Goal: Task Accomplishment & Management: Use online tool/utility

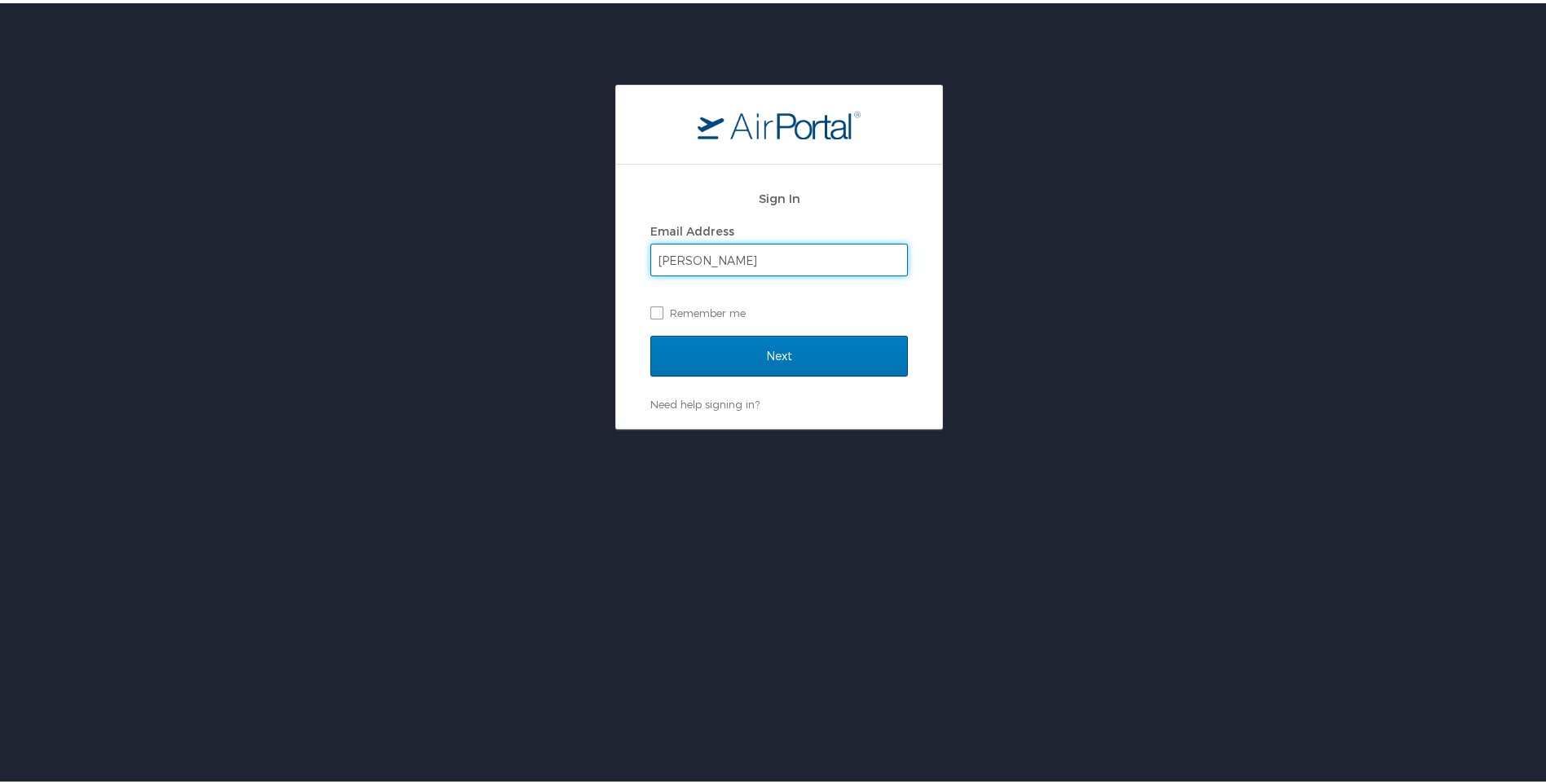
type input "[PERSON_NAME][EMAIL_ADDRESS][PERSON_NAME][DOMAIN_NAME]"
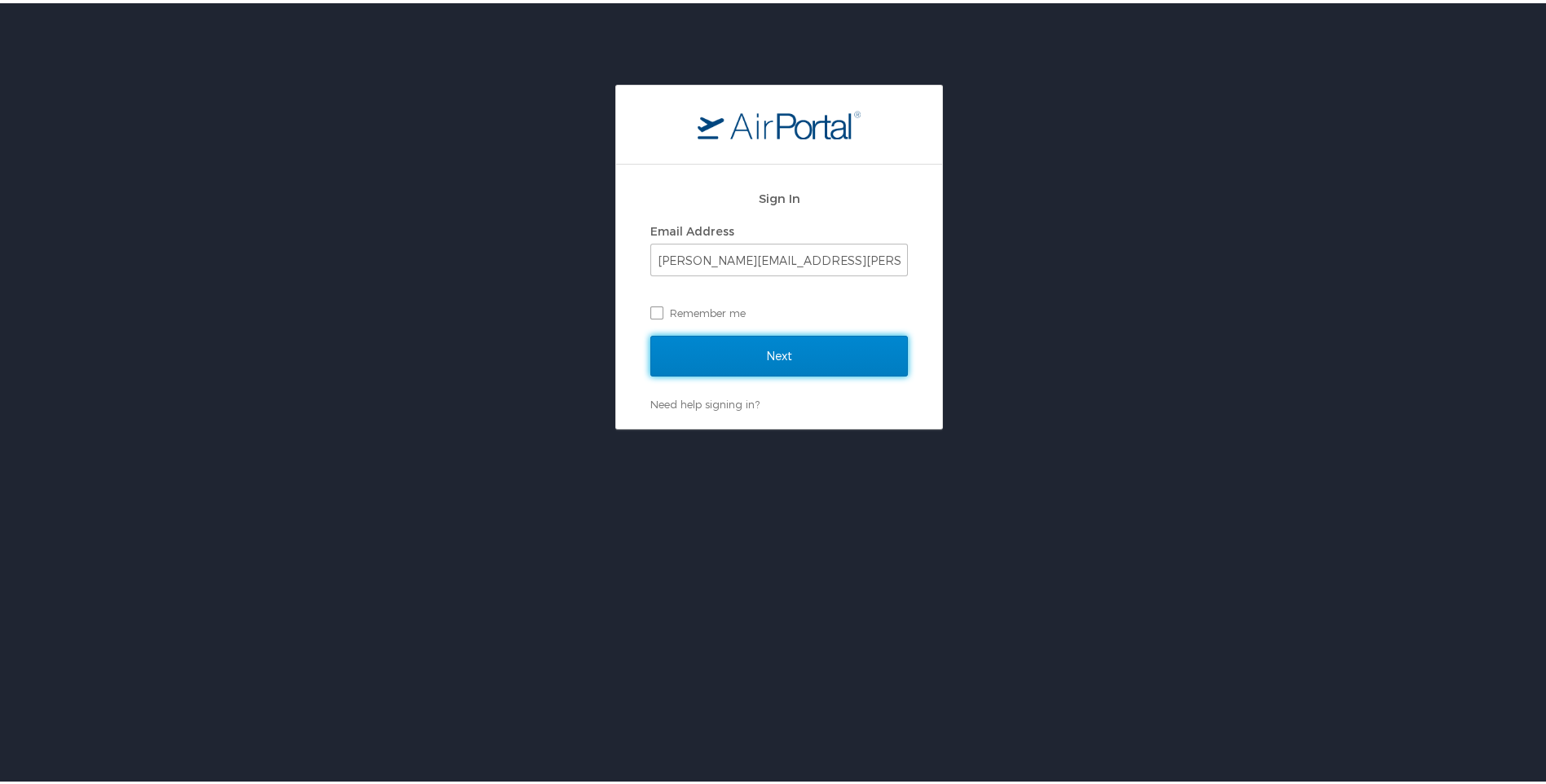
click at [728, 352] on input "Next" at bounding box center [779, 353] width 258 height 41
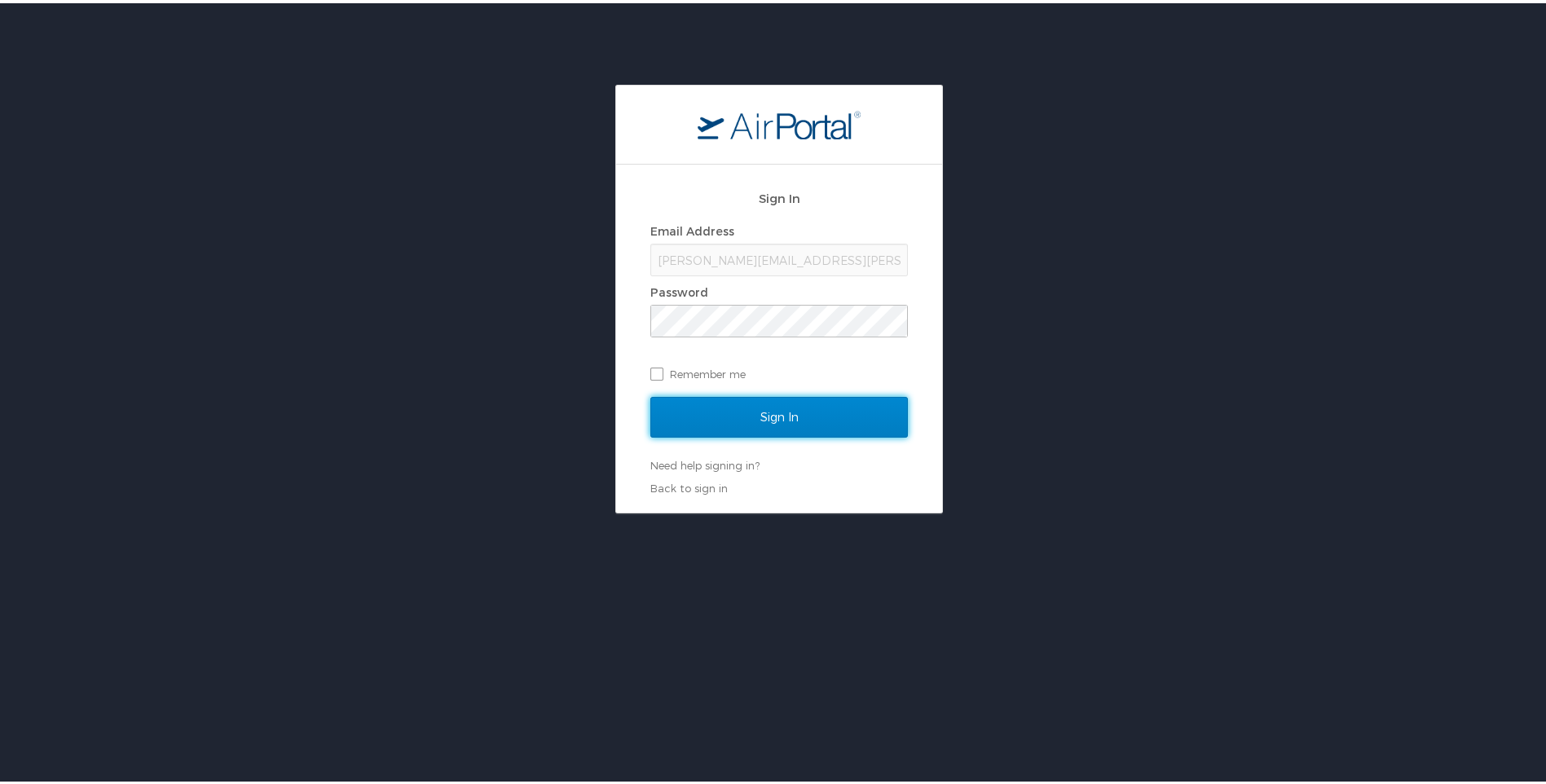
click at [752, 413] on input "Sign In" at bounding box center [779, 414] width 258 height 41
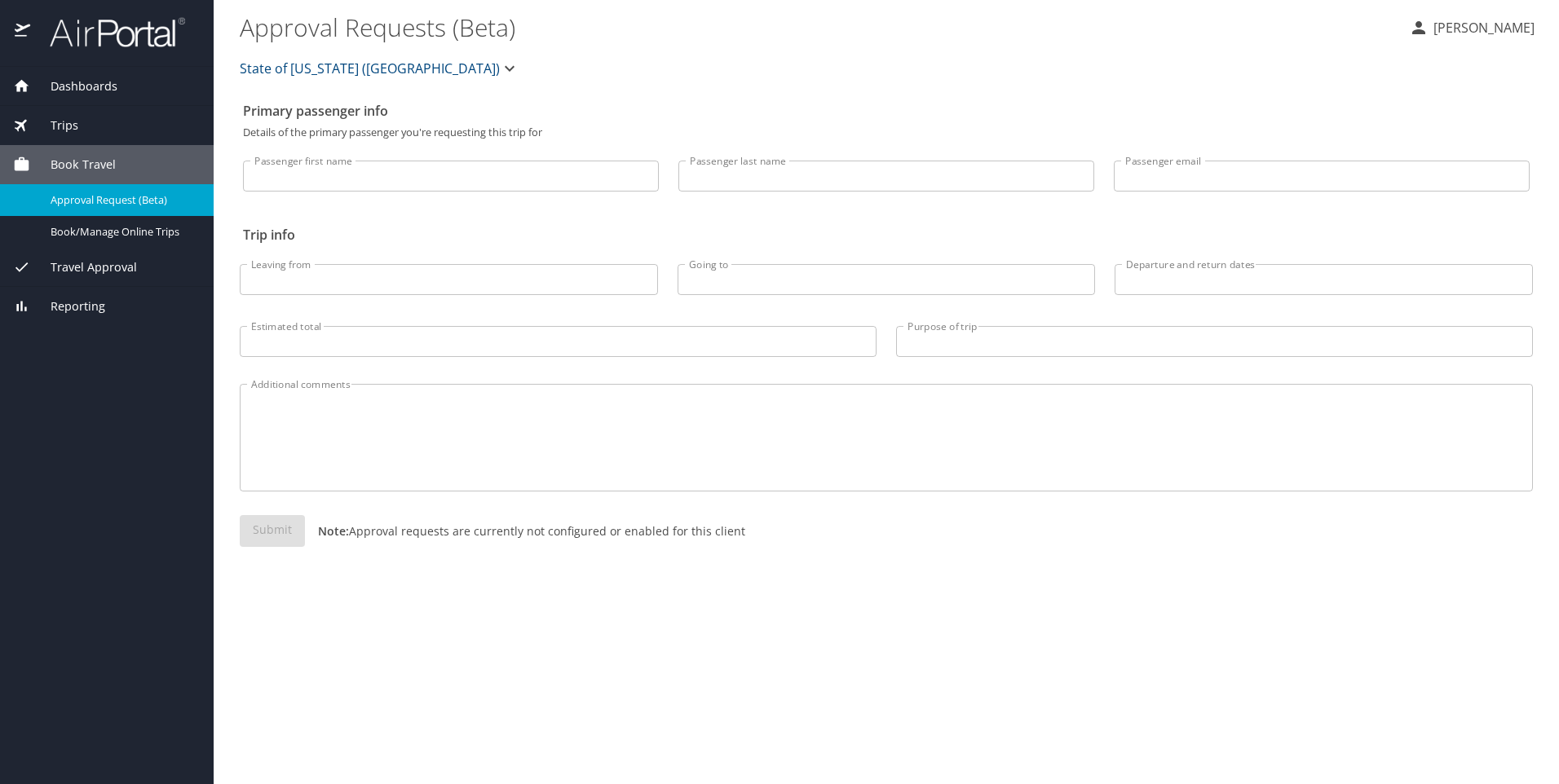
click at [67, 168] on span "Book Travel" at bounding box center [73, 165] width 85 height 18
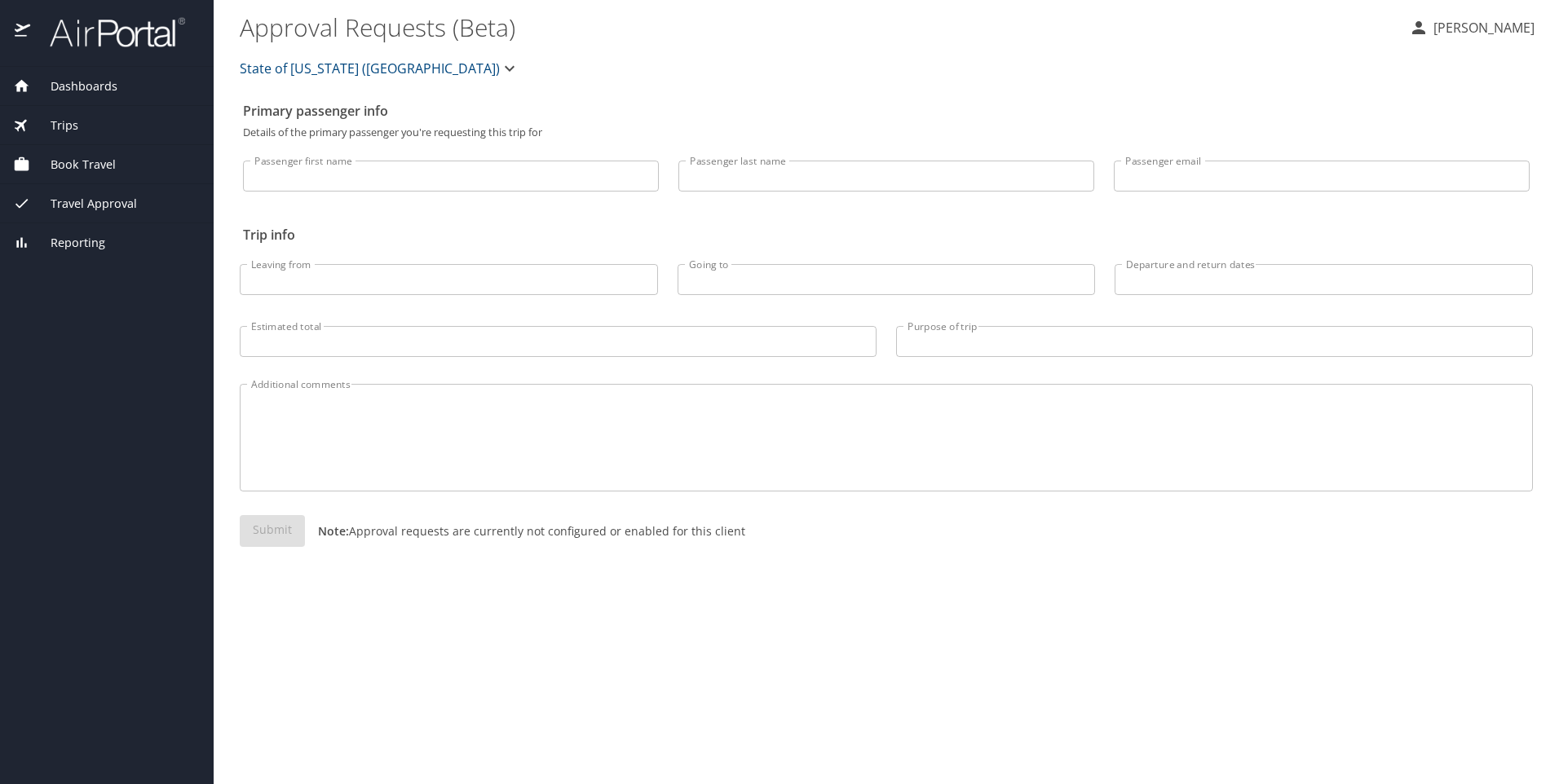
click at [67, 168] on span "Book Travel" at bounding box center [73, 165] width 85 height 18
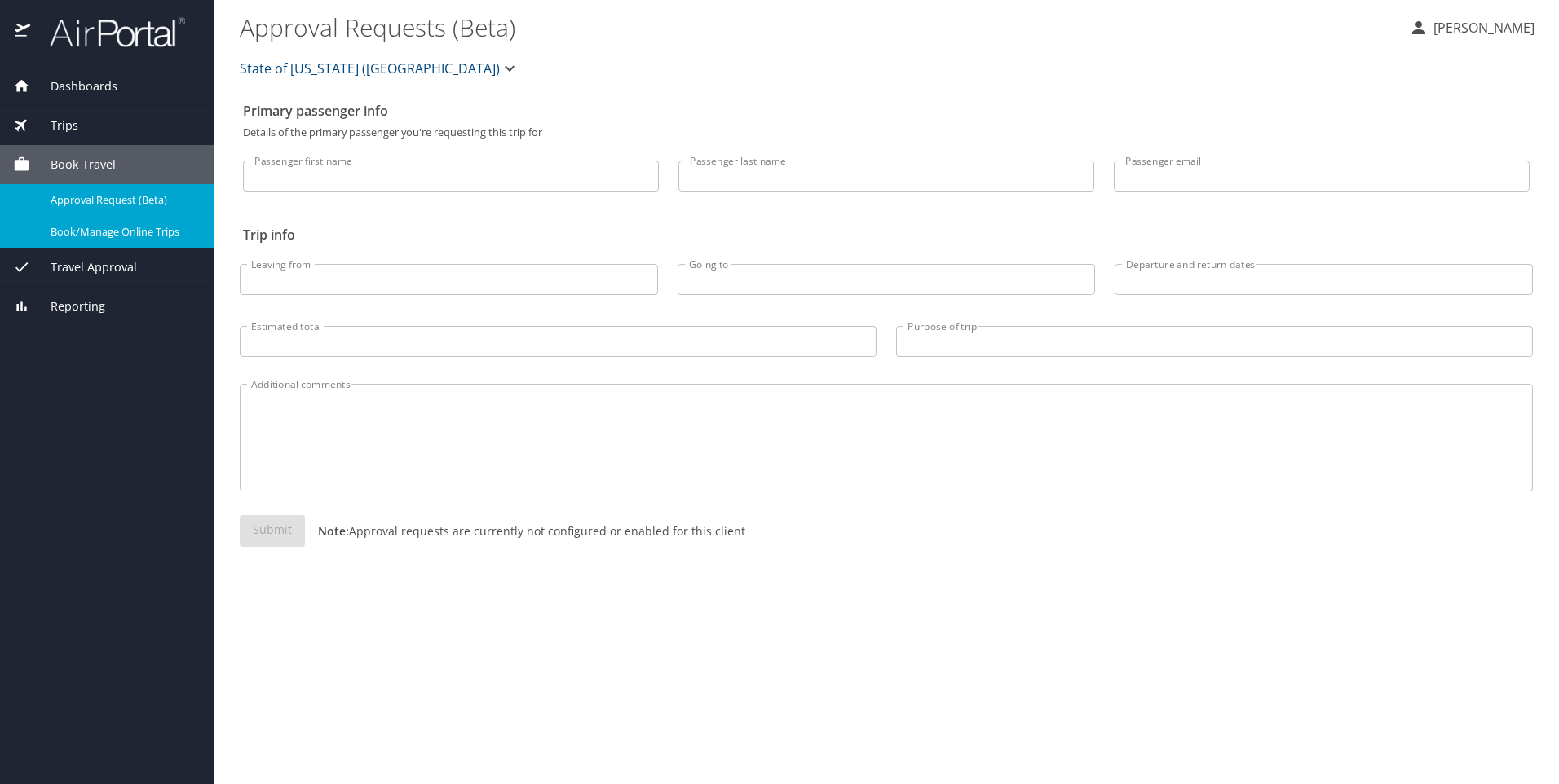
click at [70, 232] on span "Book/Manage Online Trips" at bounding box center [122, 231] width 144 height 16
